Goal: Task Accomplishment & Management: Use online tool/utility

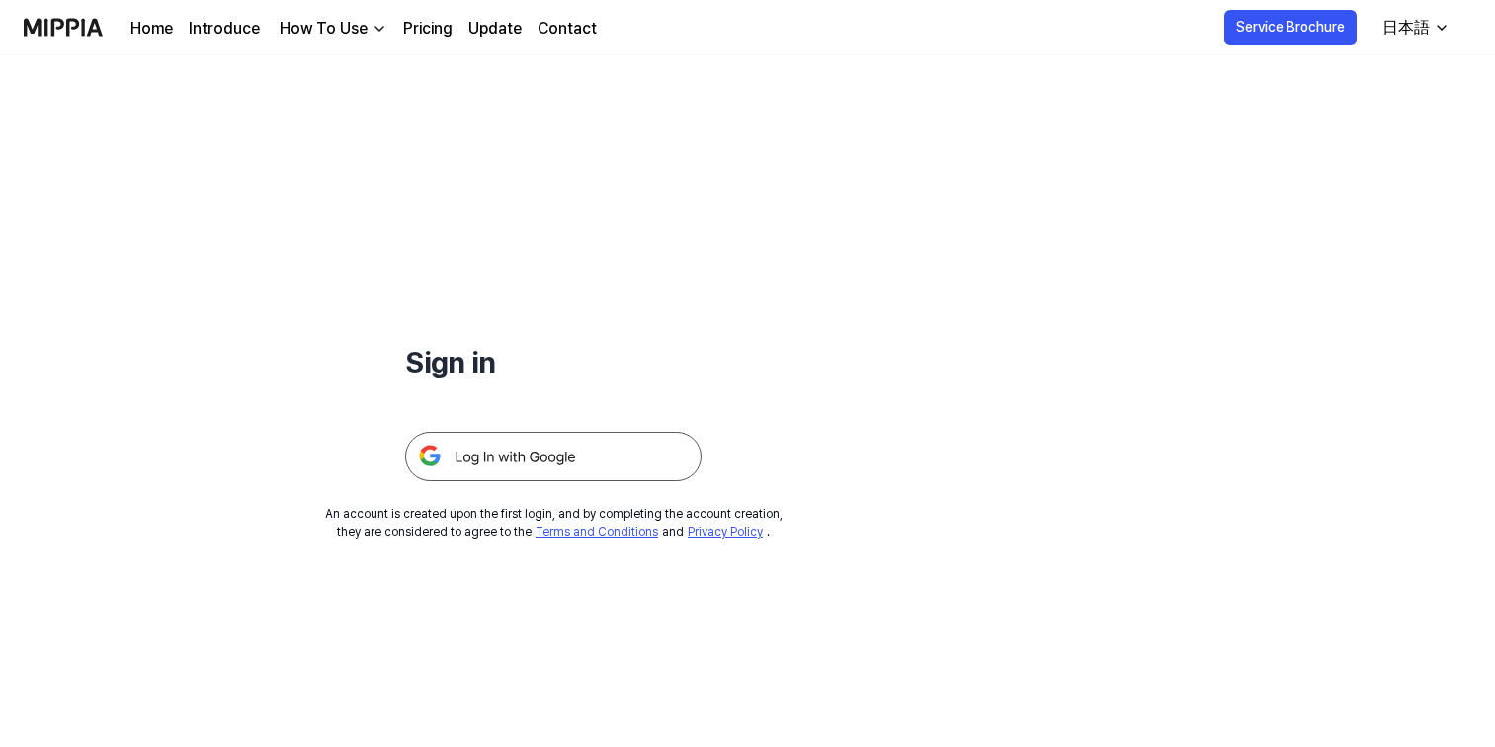
click at [570, 456] on img at bounding box center [553, 456] width 296 height 49
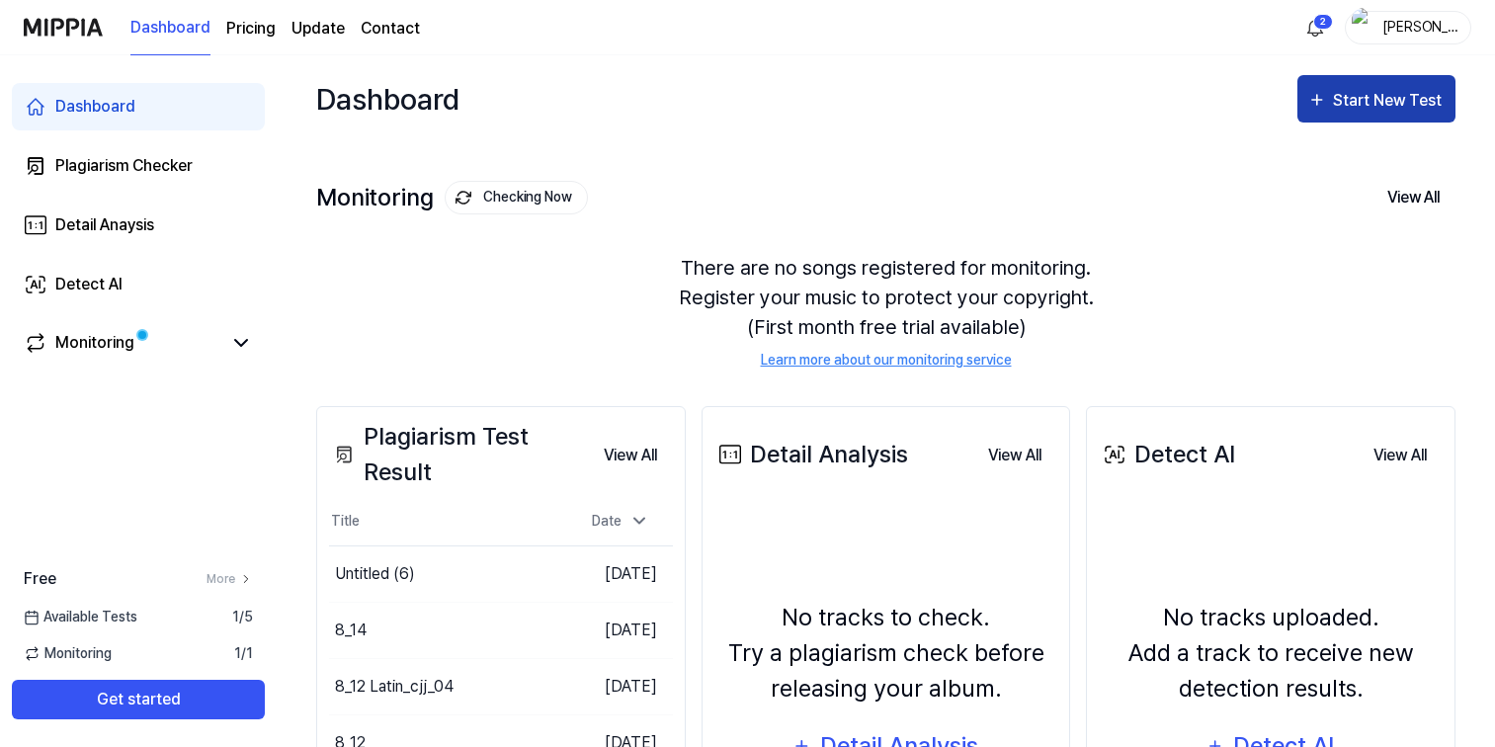
click at [1374, 110] on div "Start New Test" at bounding box center [1389, 101] width 113 height 26
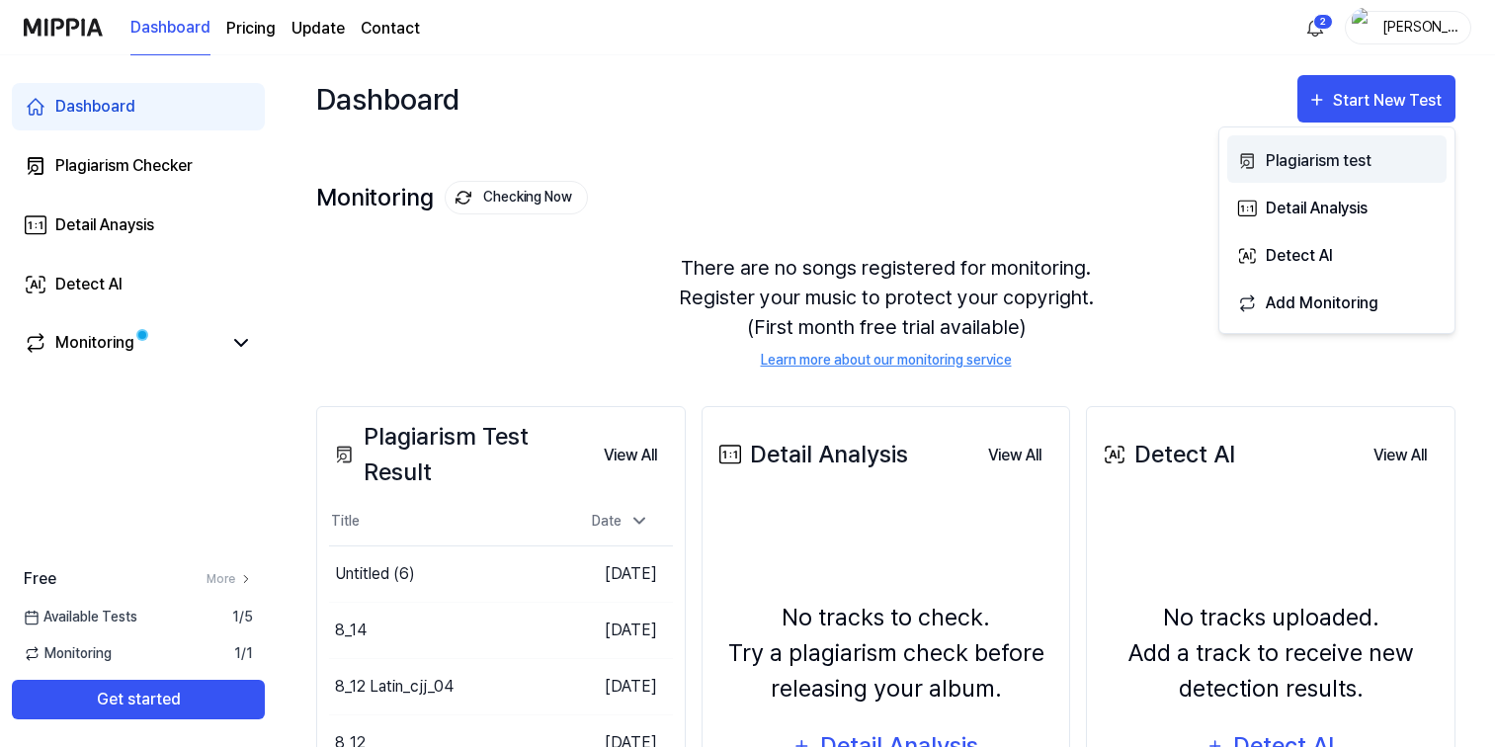
click at [1316, 172] on div "Plagiarism test" at bounding box center [1352, 161] width 172 height 26
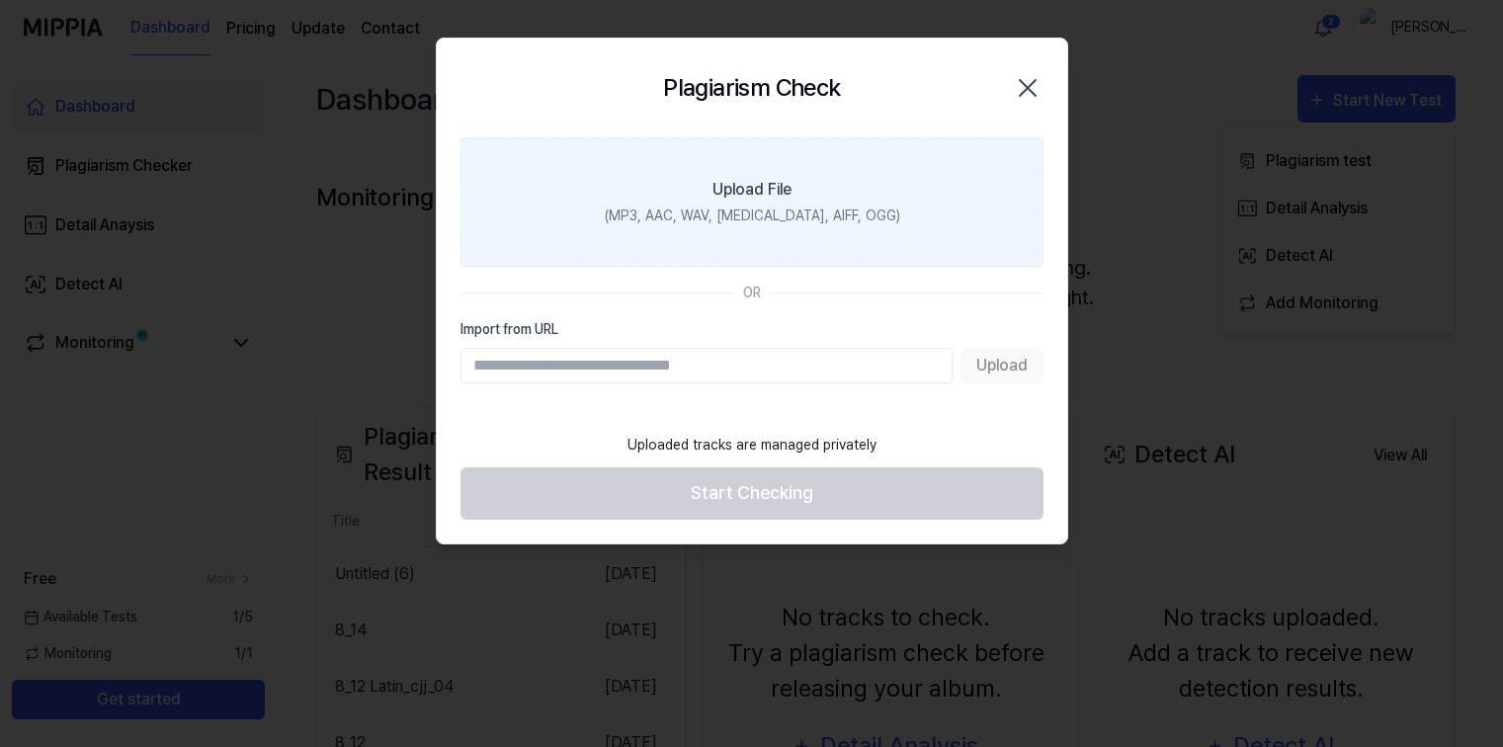
click at [746, 203] on label "Upload File (MP3, AAC, WAV, FLAC, AIFF, OGG)" at bounding box center [751, 201] width 583 height 129
click at [0, 0] on input "Upload File (MP3, AAC, WAV, FLAC, AIFF, OGG)" at bounding box center [0, 0] width 0 height 0
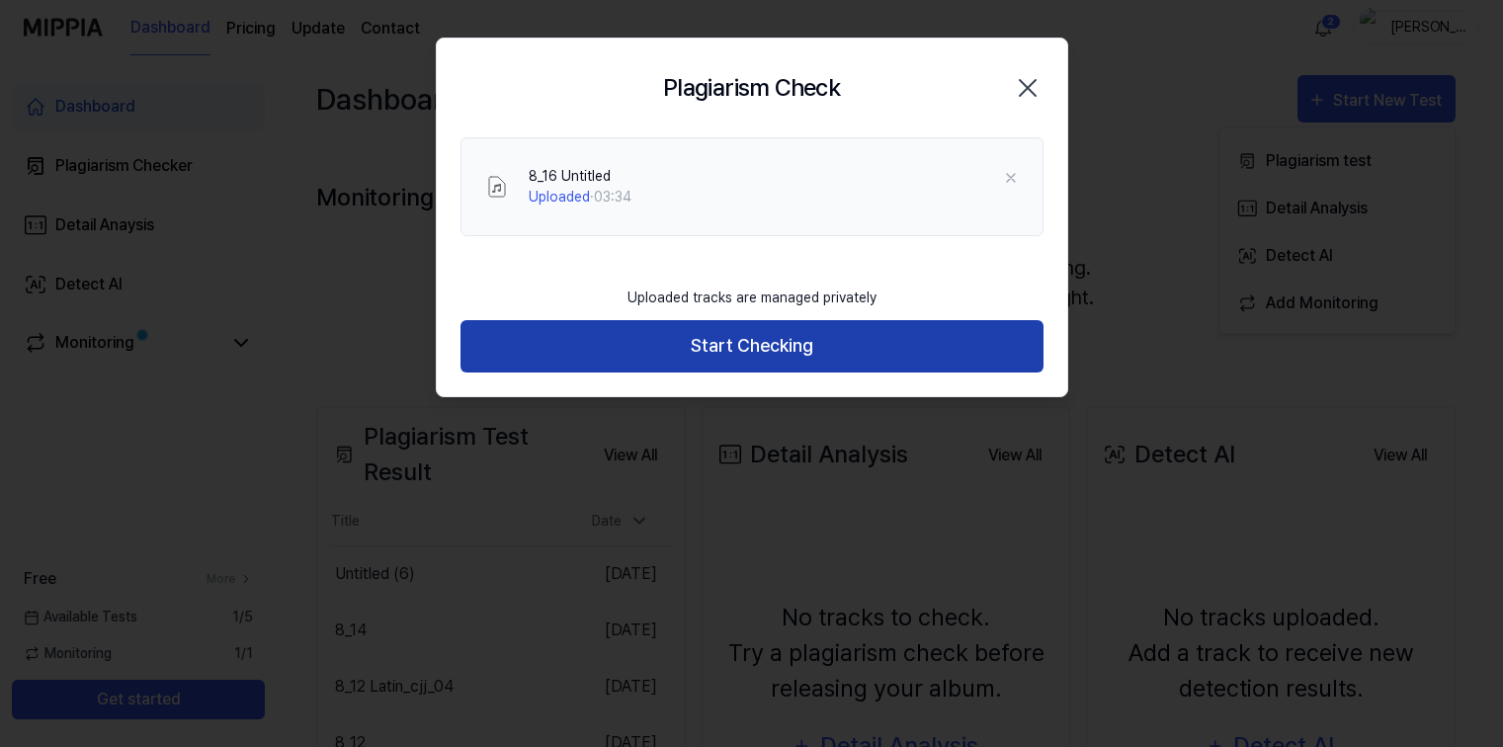
click at [744, 359] on button "Start Checking" at bounding box center [751, 346] width 583 height 52
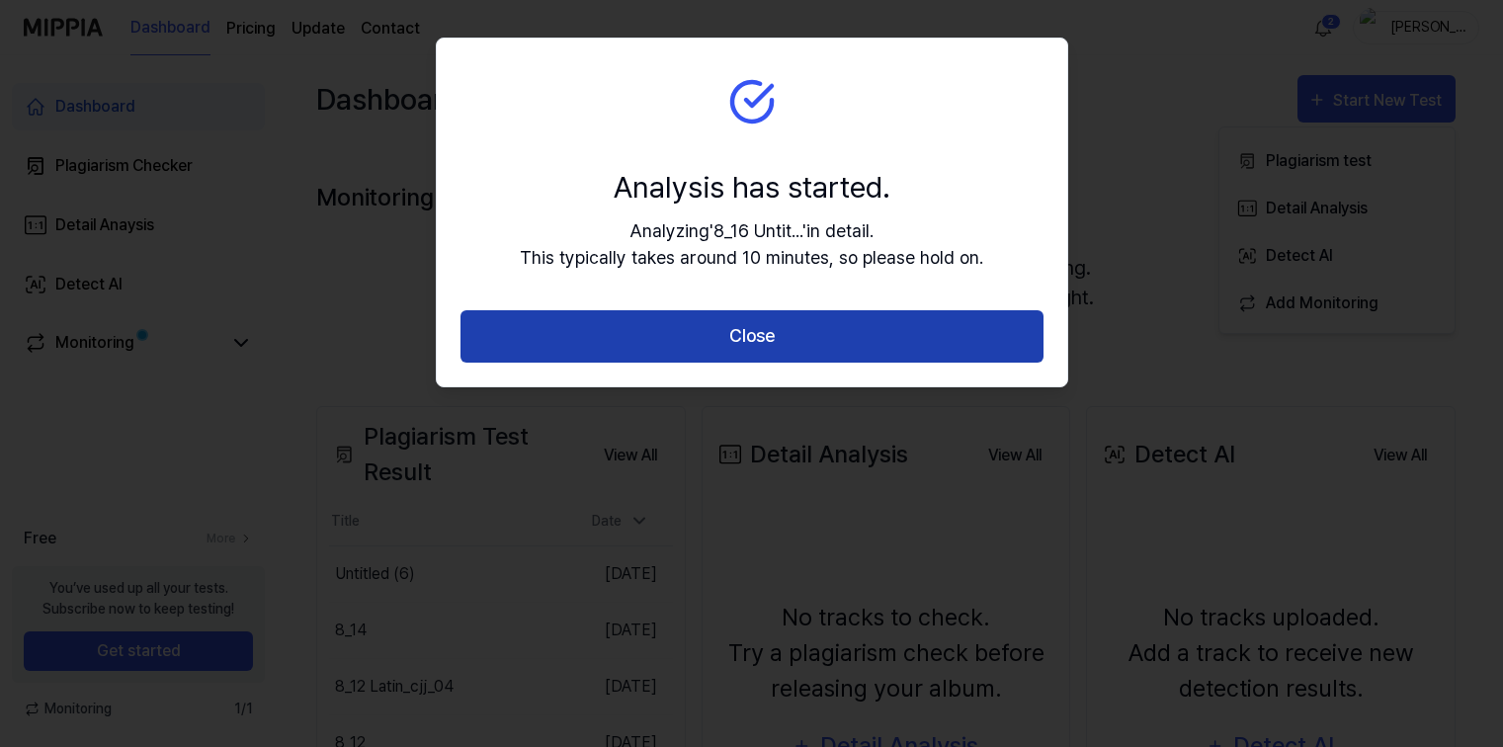
click at [782, 322] on button "Close" at bounding box center [751, 336] width 583 height 52
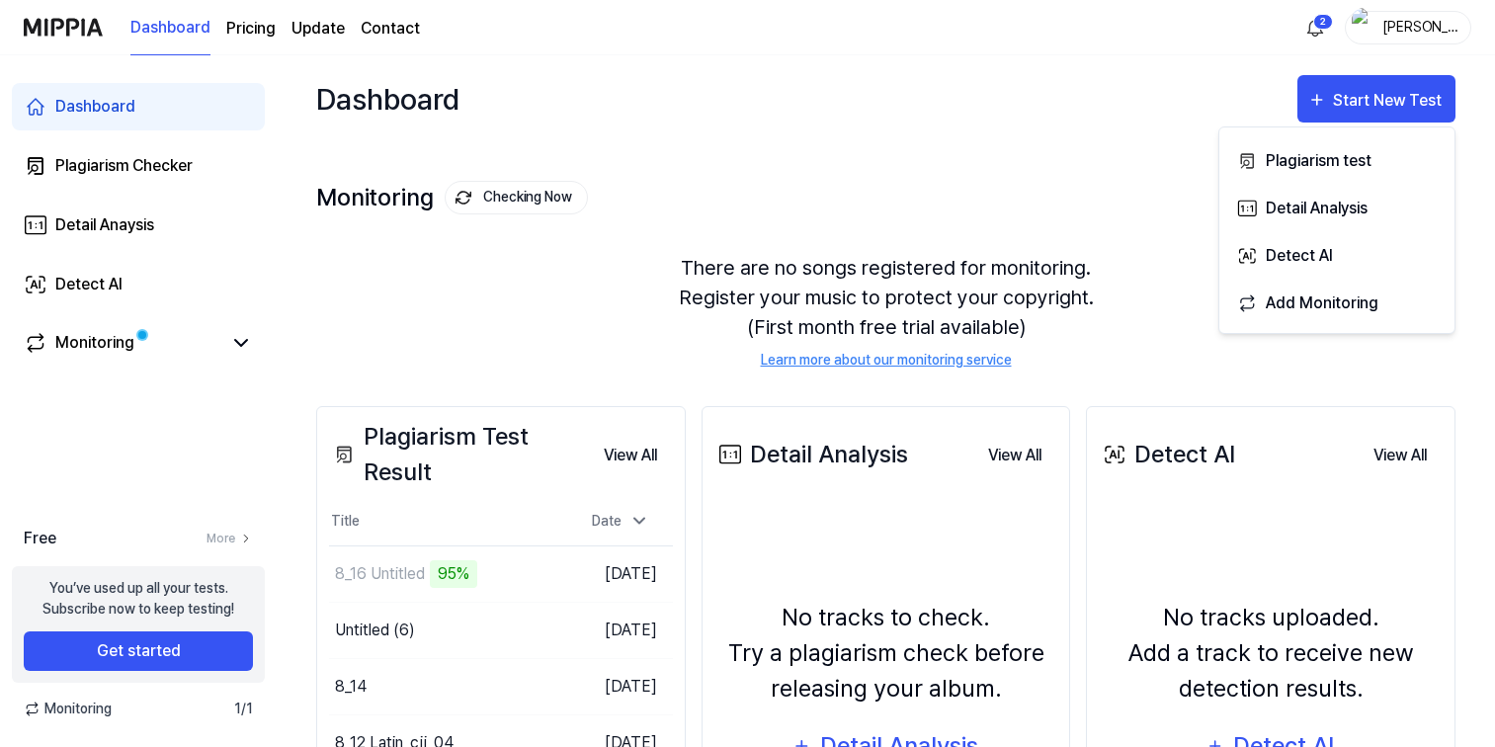
click at [1017, 146] on div "Monitoring Checking Now View All Monitoring There are no songs registered for m…" at bounding box center [885, 254] width 1139 height 224
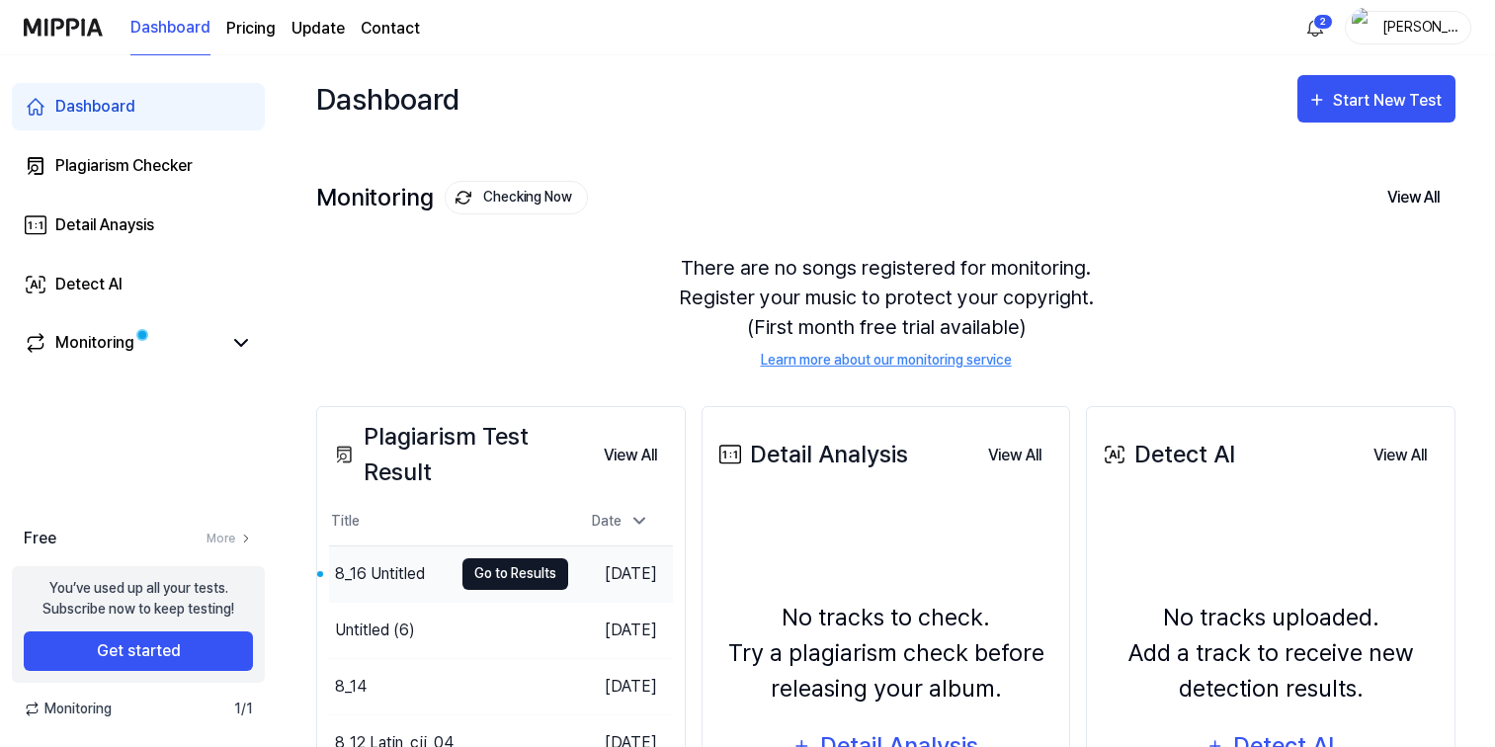
click at [474, 576] on button "Go to Results" at bounding box center [515, 574] width 106 height 32
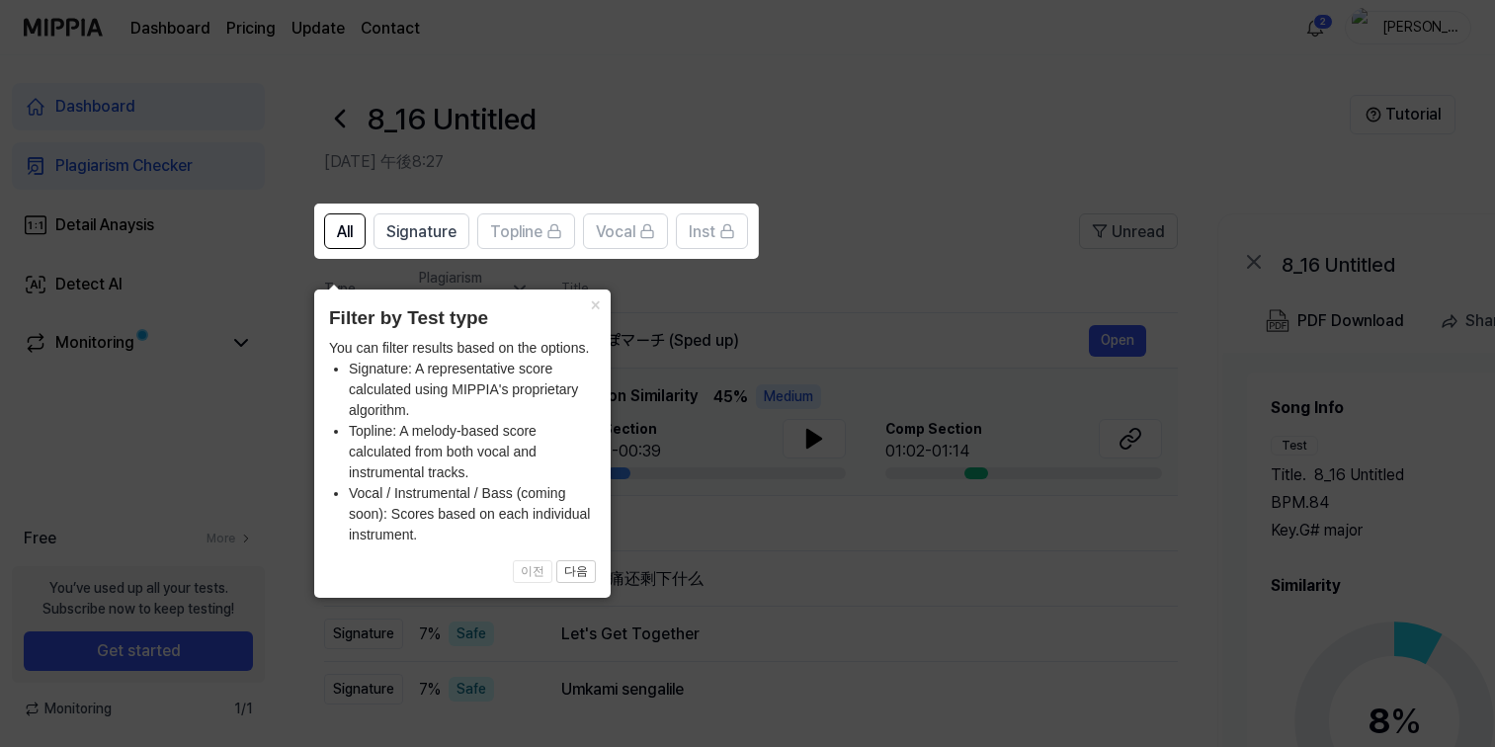
click at [924, 174] on icon at bounding box center [751, 373] width 1503 height 747
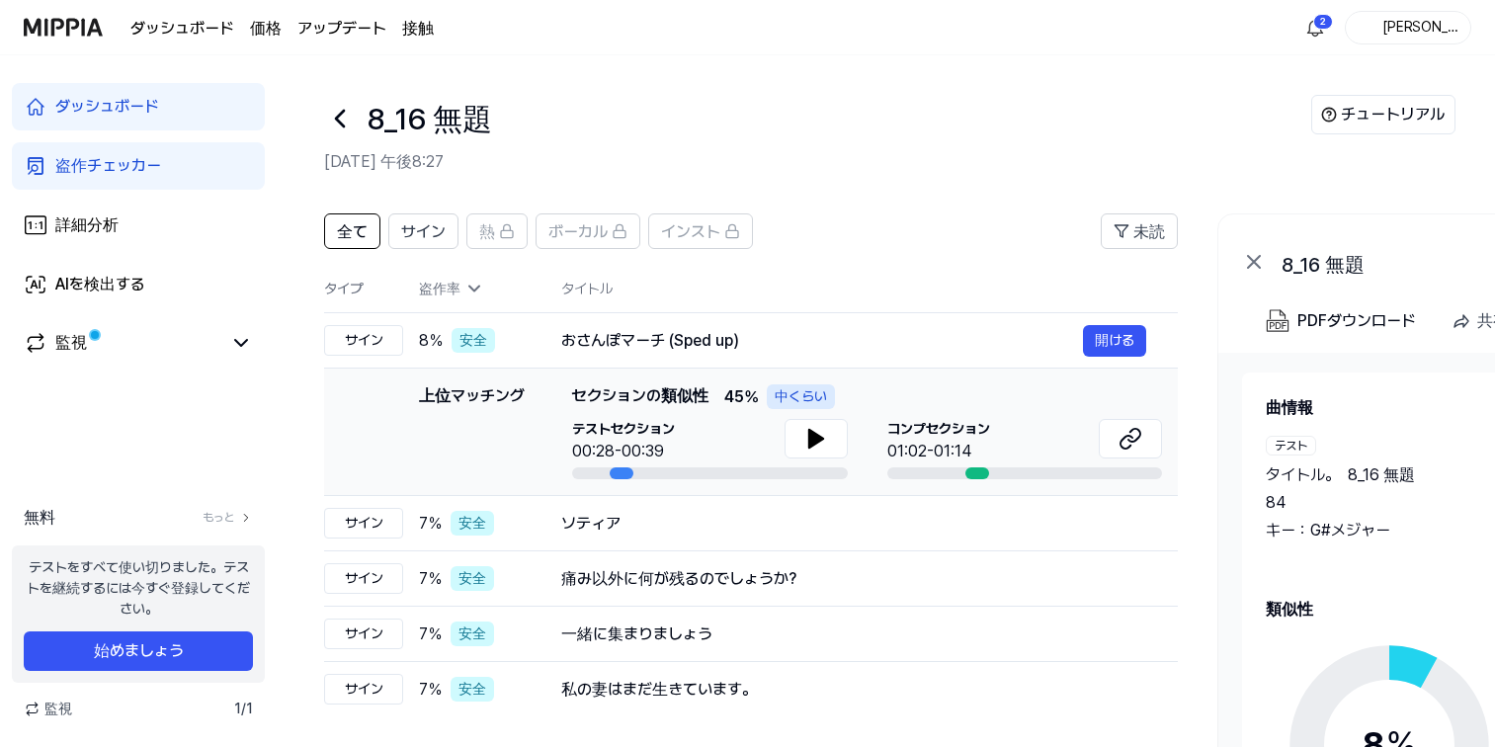
click at [888, 176] on header "8_16 無題 2025年8月15日 午後8:27 チュートリアル" at bounding box center [886, 124] width 1218 height 138
click at [811, 441] on icon at bounding box center [815, 439] width 14 height 18
click at [810, 442] on icon at bounding box center [812, 439] width 4 height 16
click at [812, 441] on icon at bounding box center [815, 439] width 14 height 18
click at [925, 182] on header "8_16 無題 2025年8月15日 午後8:27 チュートリアル" at bounding box center [886, 124] width 1218 height 138
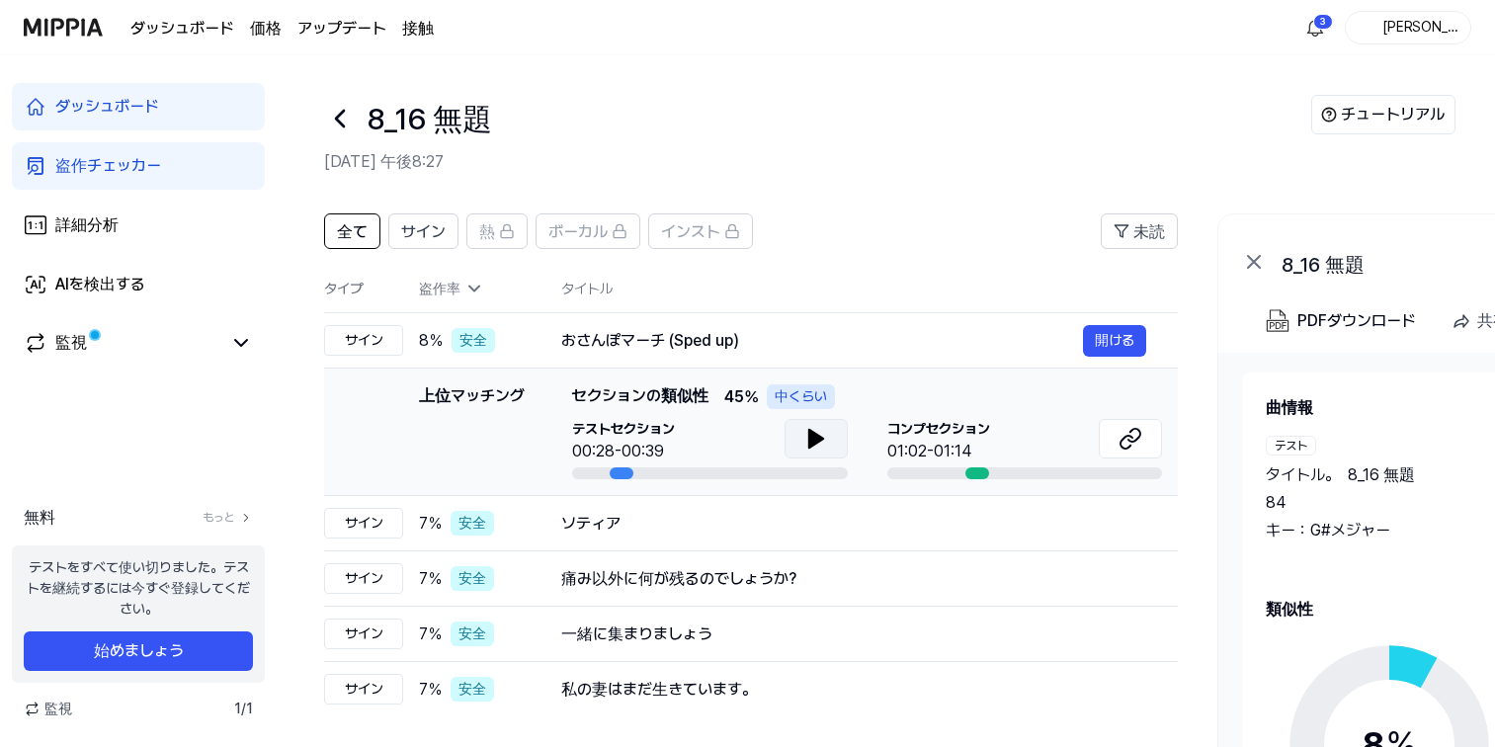
click at [78, 164] on font "盗作チェッカー" at bounding box center [108, 165] width 106 height 19
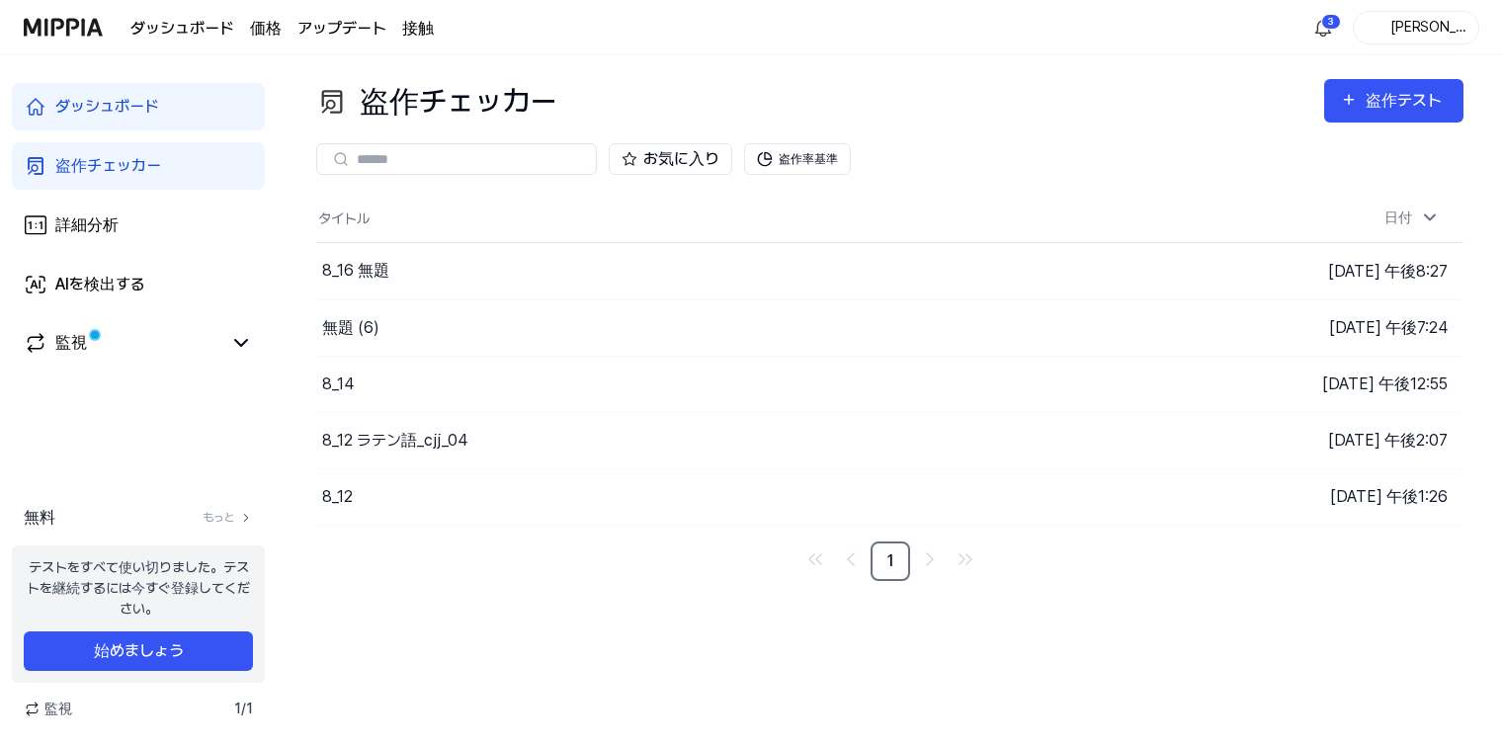
click at [1012, 72] on div "盗作チェッカー 盗作テスト 盗作チェッカー 詳細分析 AIを検出する お気に入り 盗作率基準 タイトル 日付 8_16 無題 結果へ進む 2025年8月15日…" at bounding box center [890, 401] width 1226 height 692
